Goal: Task Accomplishment & Management: Complete application form

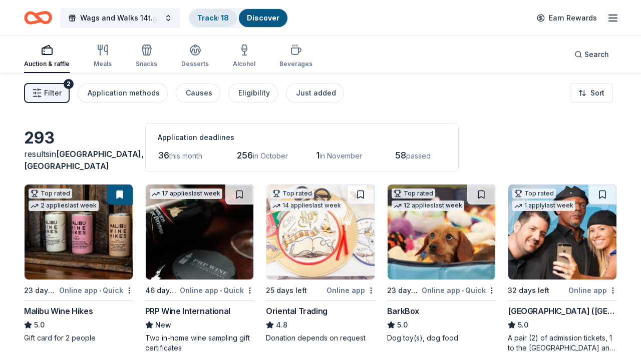
click at [215, 17] on link "Track · 18" at bounding box center [213, 18] width 32 height 9
click at [221, 25] on div "Track · 18" at bounding box center [213, 18] width 48 height 18
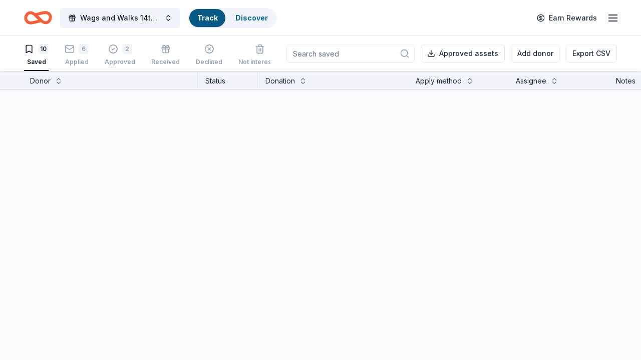
click at [217, 22] on div "Track" at bounding box center [207, 18] width 36 height 18
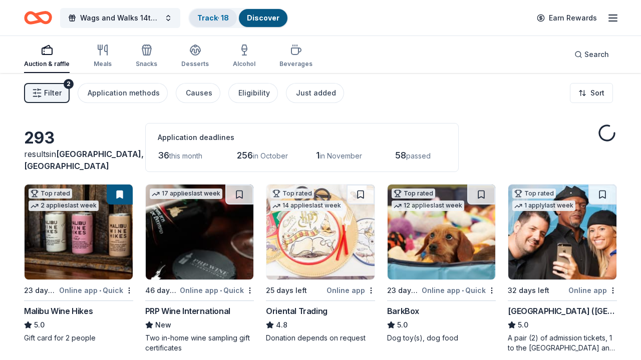
click at [207, 14] on link "Track · 18" at bounding box center [213, 18] width 32 height 9
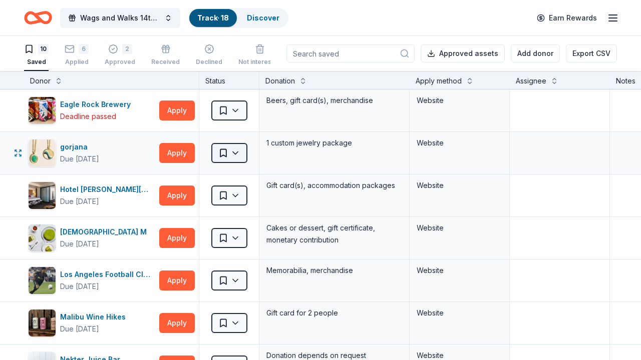
click at [241, 155] on html "Wags and Walks 14th Annual Online Auction Track · 18 Discover Earn Rewards 10 S…" at bounding box center [320, 180] width 641 height 360
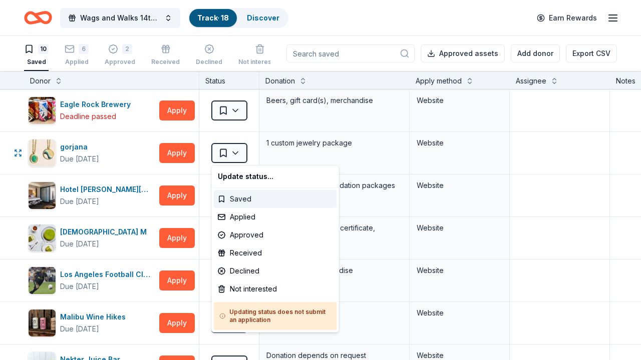
click at [250, 200] on div "Saved" at bounding box center [275, 199] width 123 height 18
click at [241, 157] on html "Wags and Walks 14th Annual Online Auction Track · 18 Discover Earn Rewards 10 S…" at bounding box center [320, 180] width 641 height 360
click at [295, 160] on html "Wags and Walks 14th Annual Online Auction Track · 18 Discover Earn Rewards 10 S…" at bounding box center [320, 180] width 641 height 360
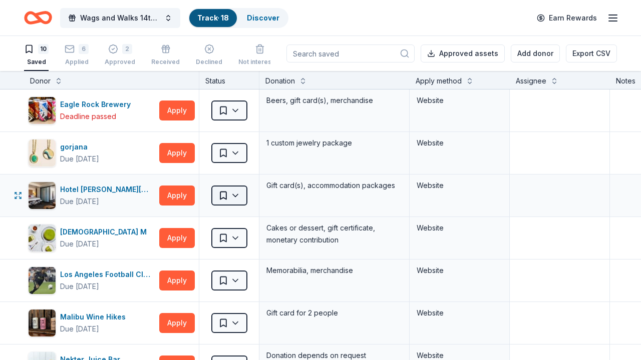
click at [229, 201] on html "Wags and Walks 14th Annual Online Auction Track · 18 Discover Earn Rewards 10 S…" at bounding box center [320, 180] width 641 height 360
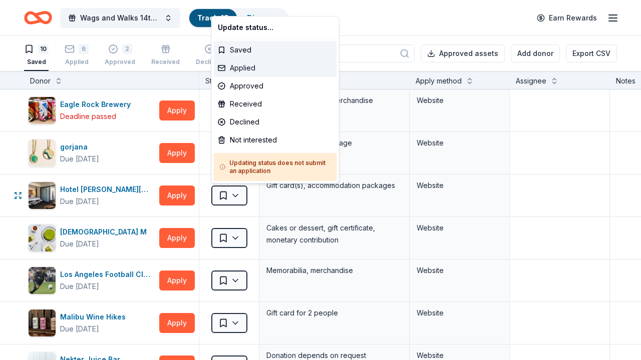
click at [257, 66] on div "Applied" at bounding box center [275, 68] width 123 height 18
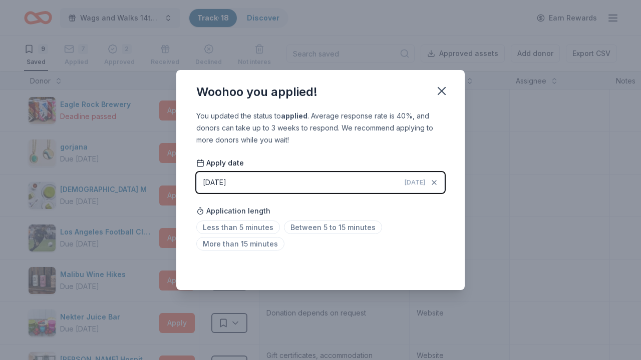
click at [251, 181] on button "[DATE] [DATE]" at bounding box center [320, 182] width 248 height 21
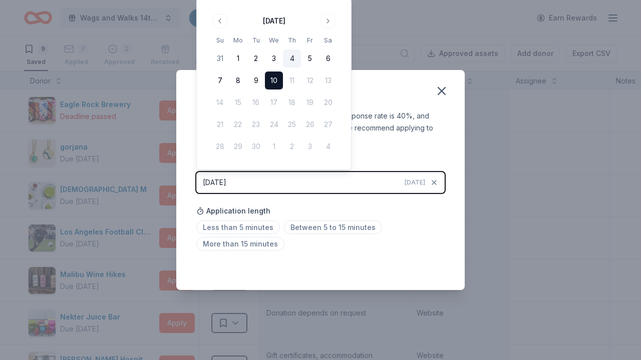
click at [287, 57] on button "4" at bounding box center [292, 59] width 18 height 18
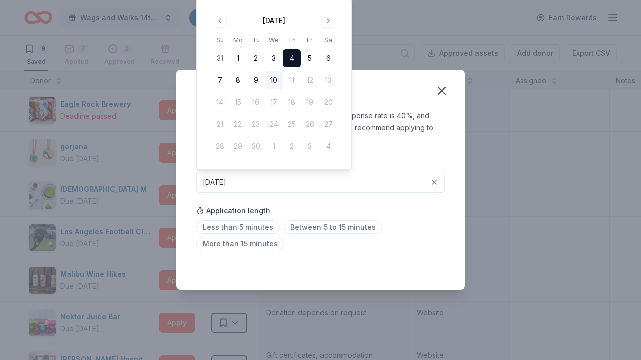
click at [399, 139] on div "You updated the status to applied . Average response rate is 40%, and donors ca…" at bounding box center [320, 128] width 248 height 36
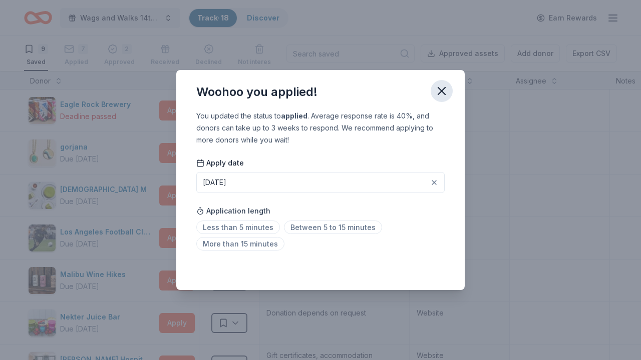
click at [438, 95] on icon "button" at bounding box center [441, 91] width 14 height 14
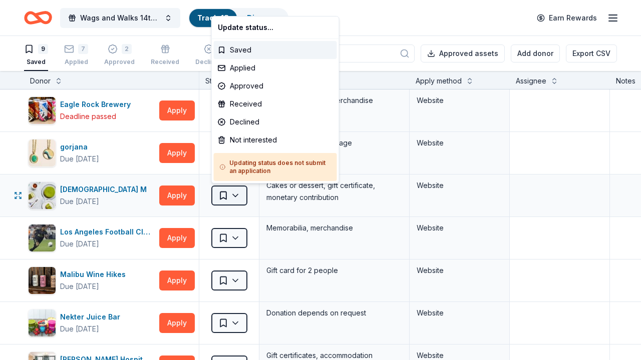
click at [243, 199] on html "Wags and Walks 14th Annual Online Auction Track · 18 Discover Earn Rewards 9 Sa…" at bounding box center [320, 180] width 641 height 360
click at [237, 74] on div "Applied" at bounding box center [275, 68] width 123 height 18
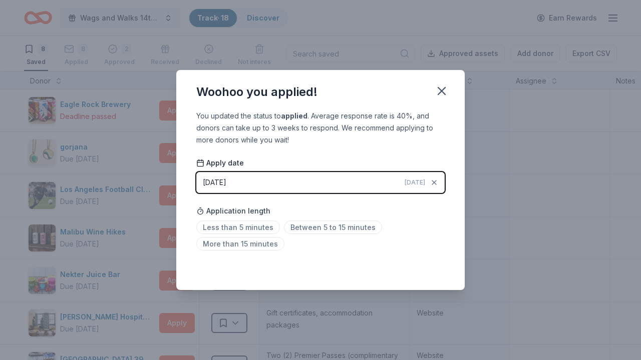
click at [244, 178] on button "[DATE] [DATE]" at bounding box center [320, 182] width 248 height 21
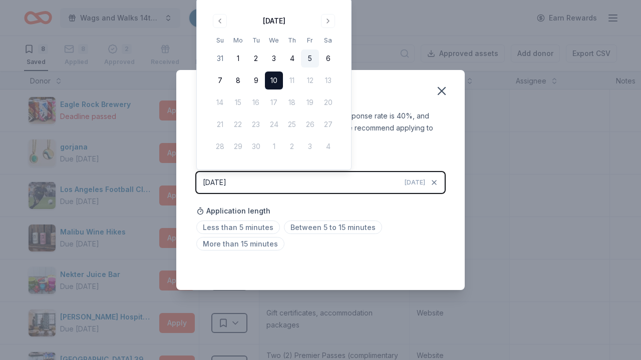
click at [311, 59] on button "5" at bounding box center [310, 59] width 18 height 18
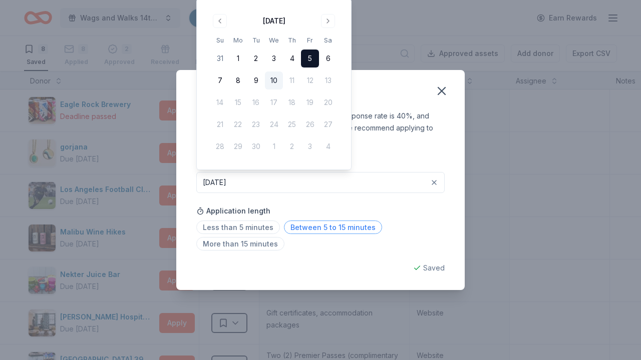
click at [294, 224] on span "Between 5 to 15 minutes" at bounding box center [333, 228] width 98 height 14
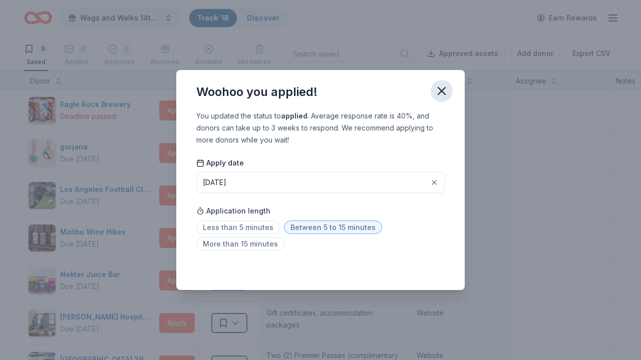
click at [441, 86] on icon "button" at bounding box center [441, 91] width 14 height 14
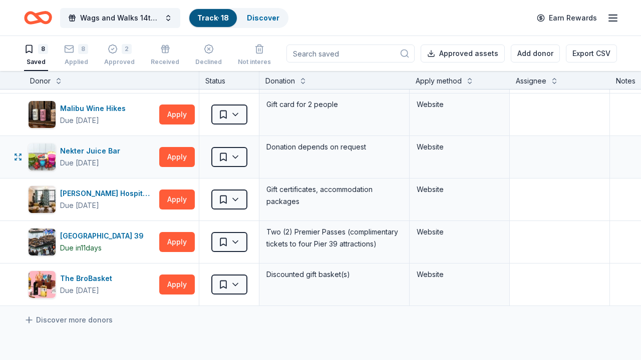
scroll to position [131, 0]
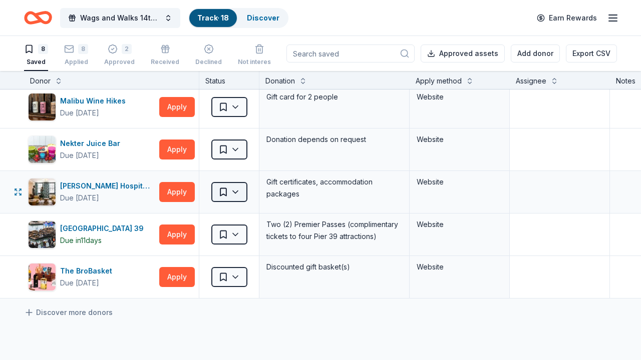
click at [235, 198] on html "Wags and Walks 14th Annual Online Auction Track · 18 Discover Earn Rewards 8 Sa…" at bounding box center [320, 180] width 641 height 360
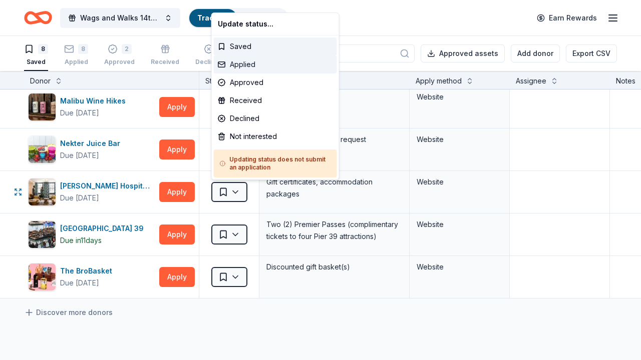
click at [274, 61] on div "Applied" at bounding box center [275, 65] width 123 height 18
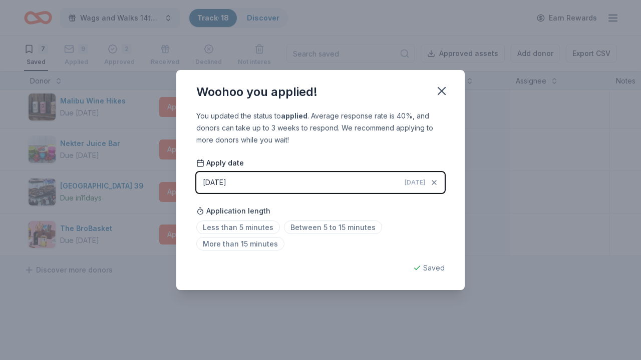
click at [305, 177] on button "[DATE] [DATE]" at bounding box center [320, 182] width 248 height 21
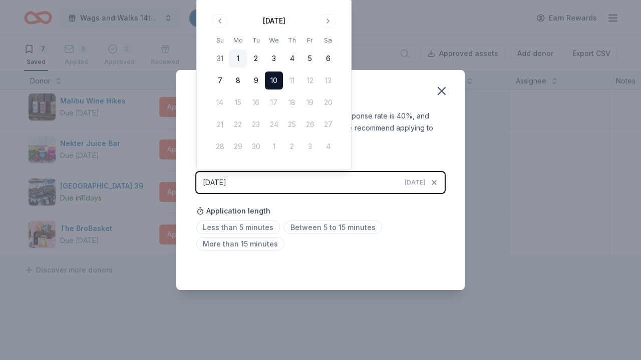
click at [243, 62] on button "1" at bounding box center [238, 59] width 18 height 18
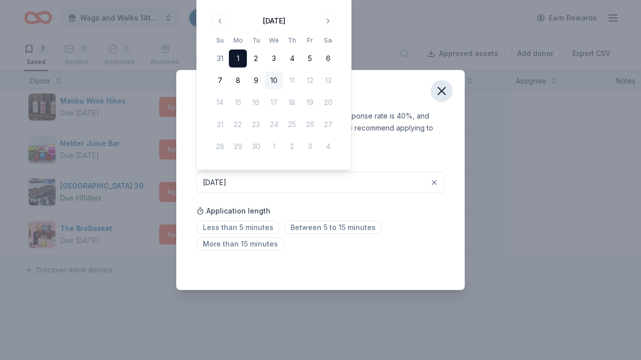
click at [439, 98] on icon "button" at bounding box center [441, 91] width 14 height 14
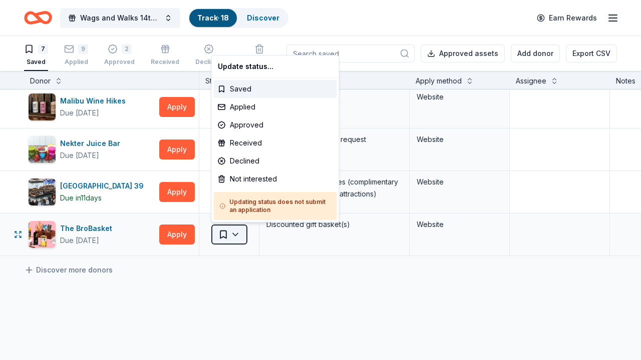
click at [230, 236] on html "Wags and Walks 14th Annual Online Auction Track · 18 Discover Earn Rewards 7 Sa…" at bounding box center [320, 180] width 641 height 360
click at [249, 162] on div "Declined" at bounding box center [275, 161] width 123 height 18
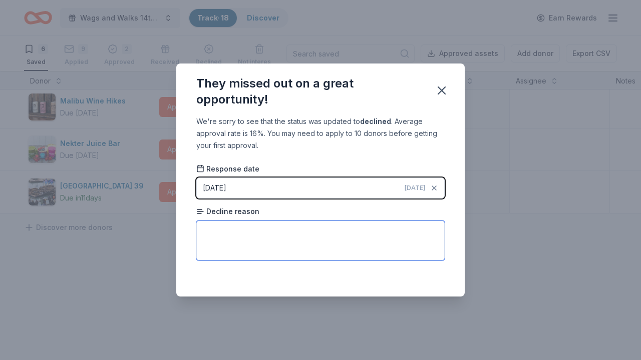
click at [296, 238] on textarea at bounding box center [320, 241] width 248 height 40
type textarea "O"
type textarea "Unable to donate basket but offered promo code"
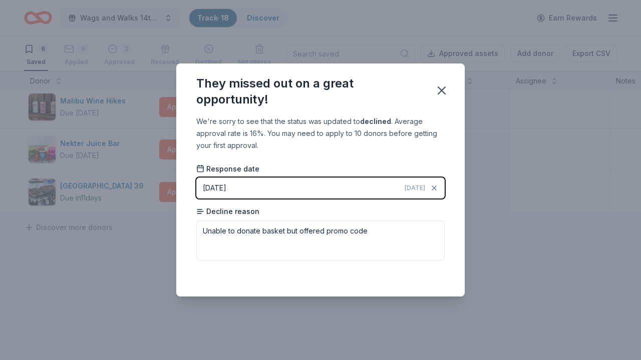
click at [389, 189] on button "[DATE] [DATE]" at bounding box center [320, 188] width 248 height 21
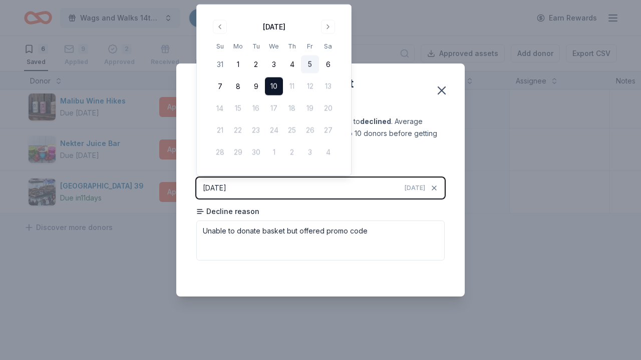
click at [311, 62] on button "5" at bounding box center [310, 65] width 18 height 18
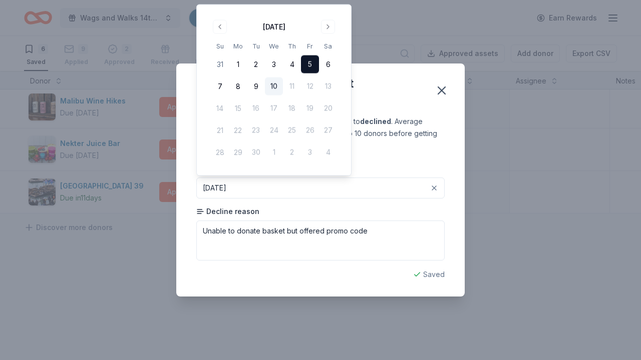
click at [394, 95] on div "They missed out on a great opportunity!" at bounding box center [309, 92] width 226 height 32
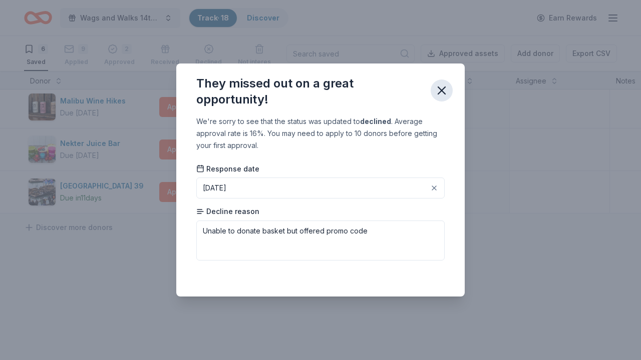
click at [442, 101] on button "button" at bounding box center [441, 91] width 22 height 22
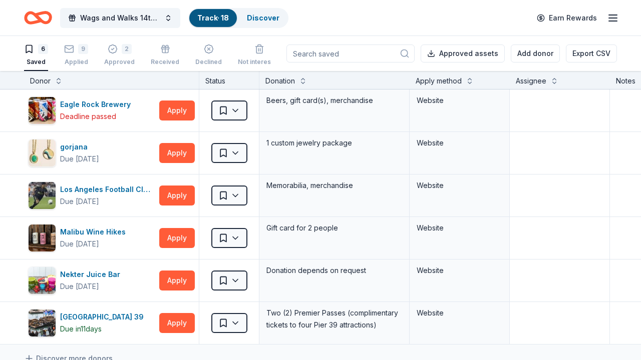
scroll to position [0, 0]
click at [37, 21] on icon "Home" at bounding box center [34, 18] width 16 height 10
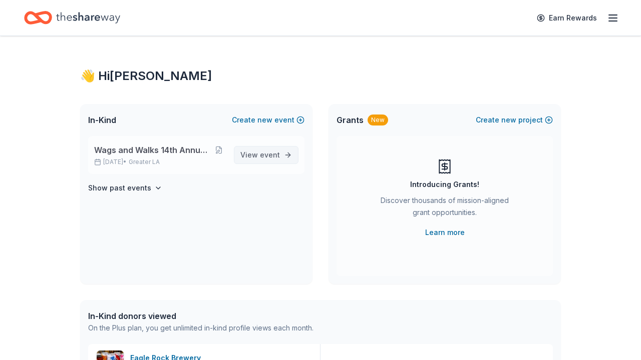
click at [246, 151] on span "View event" at bounding box center [260, 155] width 40 height 12
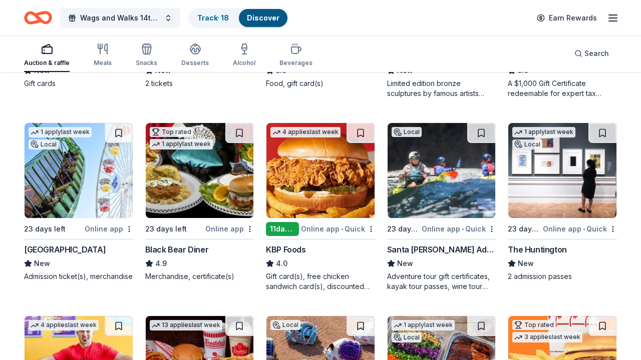
scroll to position [835, 0]
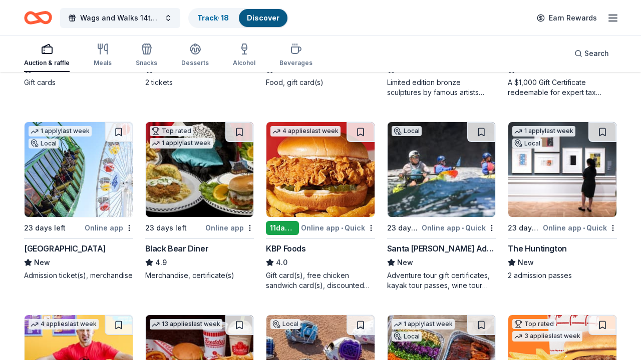
click at [414, 208] on img at bounding box center [441, 169] width 108 height 95
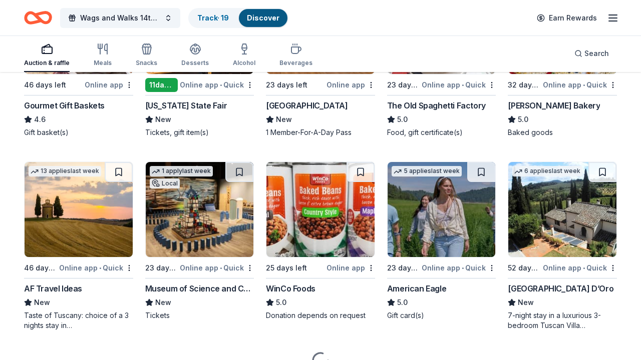
scroll to position [1366, 0]
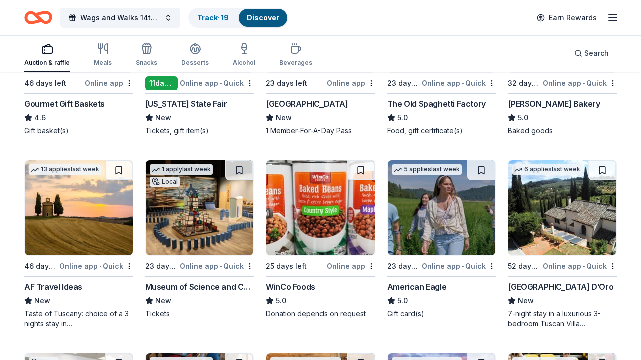
click at [68, 226] on img at bounding box center [79, 208] width 108 height 95
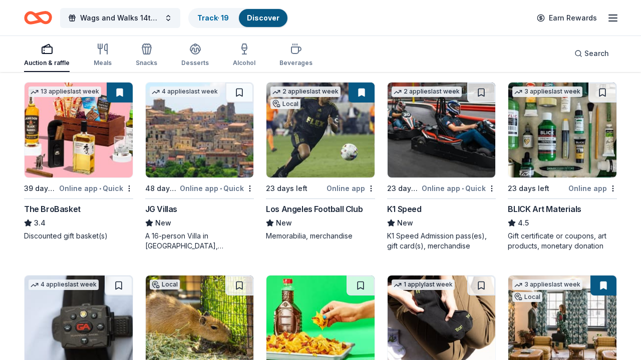
scroll to position [2024, 0]
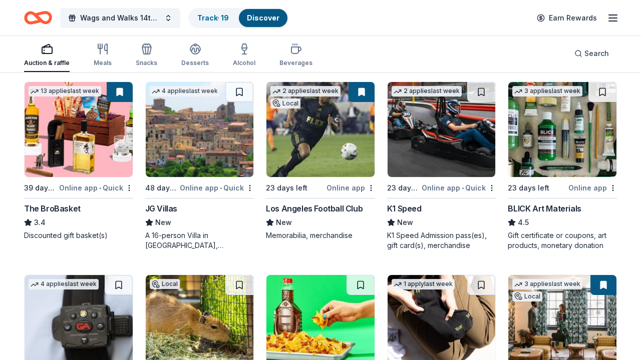
click at [541, 155] on img at bounding box center [562, 129] width 108 height 95
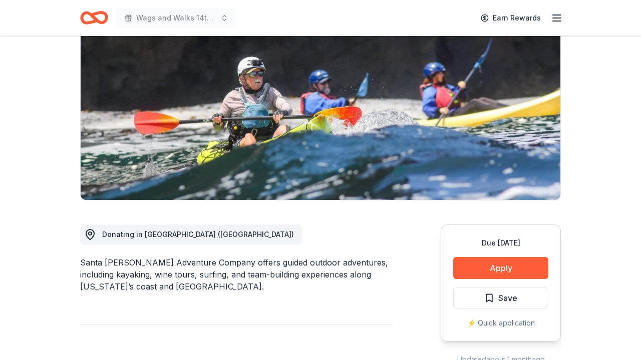
scroll to position [157, 0]
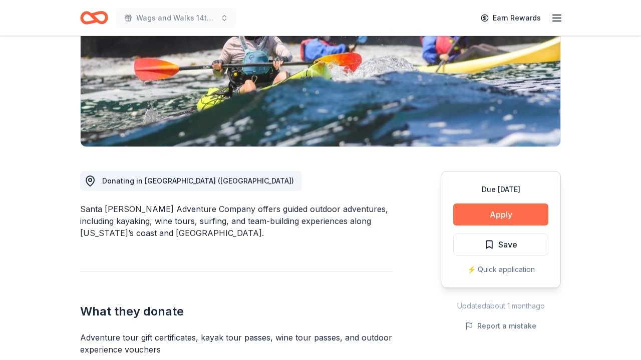
click at [473, 211] on button "Apply" at bounding box center [500, 215] width 95 height 22
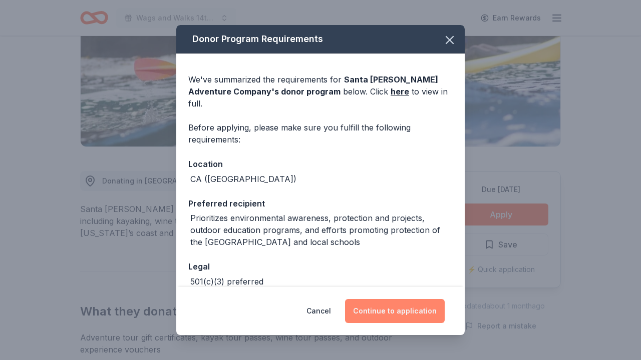
click at [403, 313] on button "Continue to application" at bounding box center [395, 311] width 100 height 24
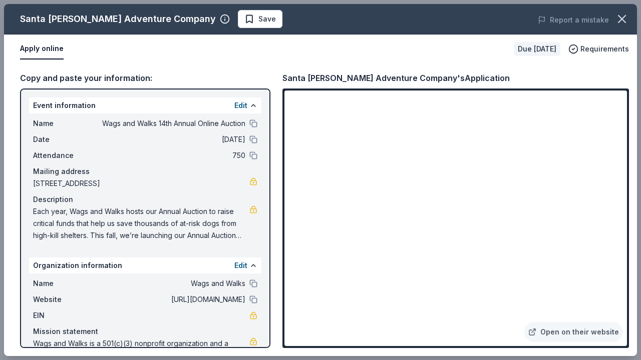
scroll to position [196, 0]
click at [238, 26] on button "Save" at bounding box center [260, 19] width 45 height 18
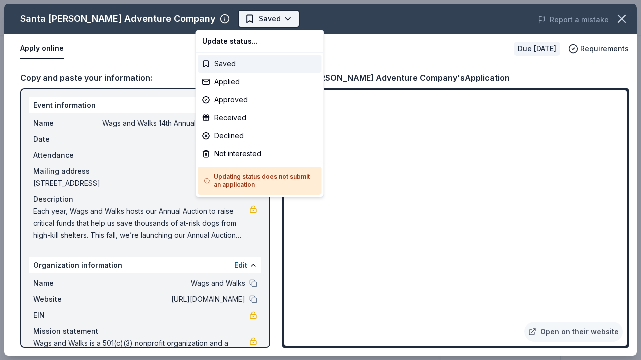
scroll to position [0, 0]
click at [240, 85] on div "Applied" at bounding box center [259, 82] width 123 height 18
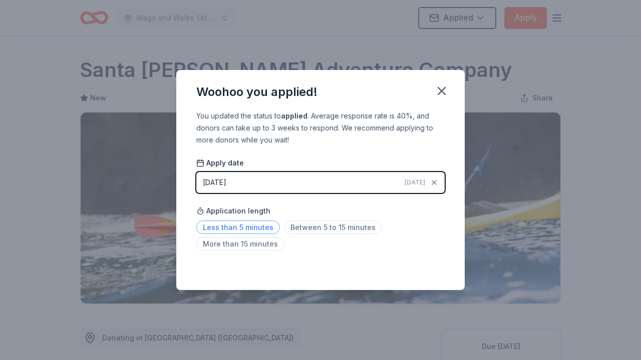
click at [259, 229] on span "Less than 5 minutes" at bounding box center [238, 228] width 84 height 14
click at [441, 92] on icon "button" at bounding box center [441, 91] width 7 height 7
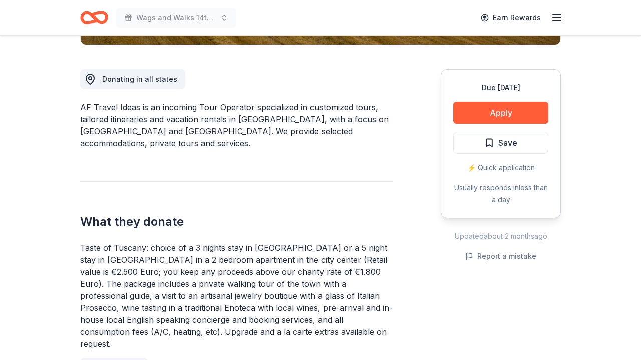
scroll to position [342, 0]
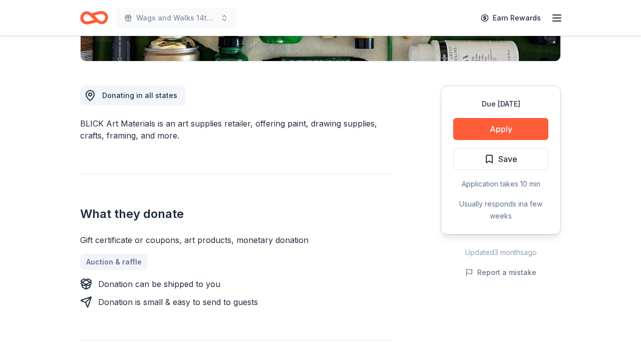
scroll to position [286, 0]
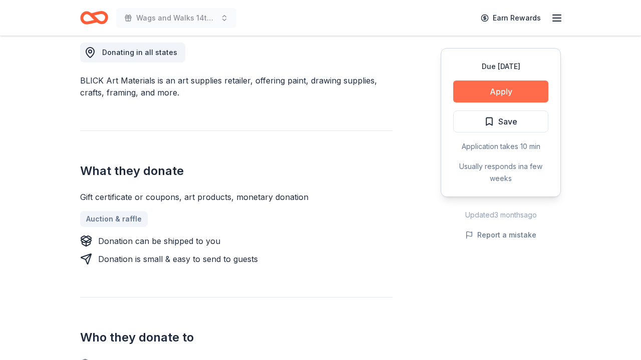
click at [492, 96] on button "Apply" at bounding box center [500, 92] width 95 height 22
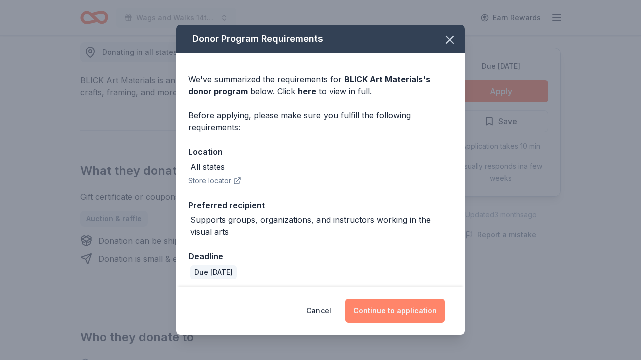
click at [384, 310] on button "Continue to application" at bounding box center [395, 311] width 100 height 24
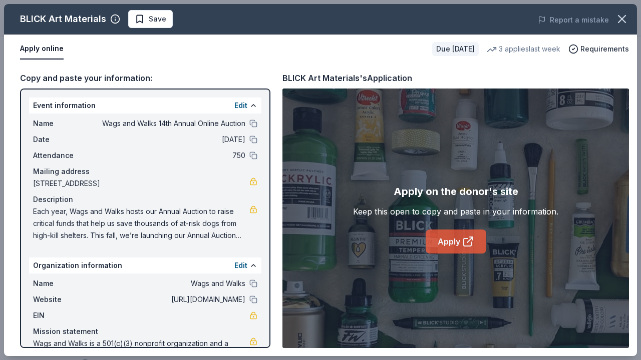
click at [444, 236] on link "Apply" at bounding box center [455, 242] width 61 height 24
